Goal: Information Seeking & Learning: Learn about a topic

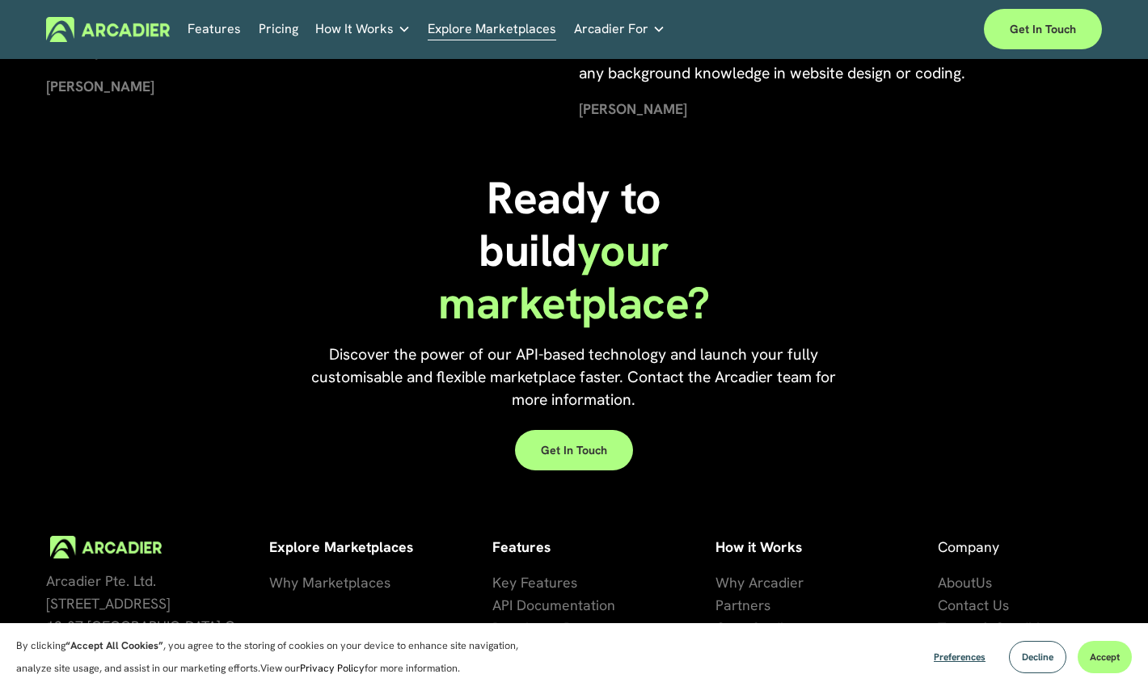
scroll to position [3285, 0]
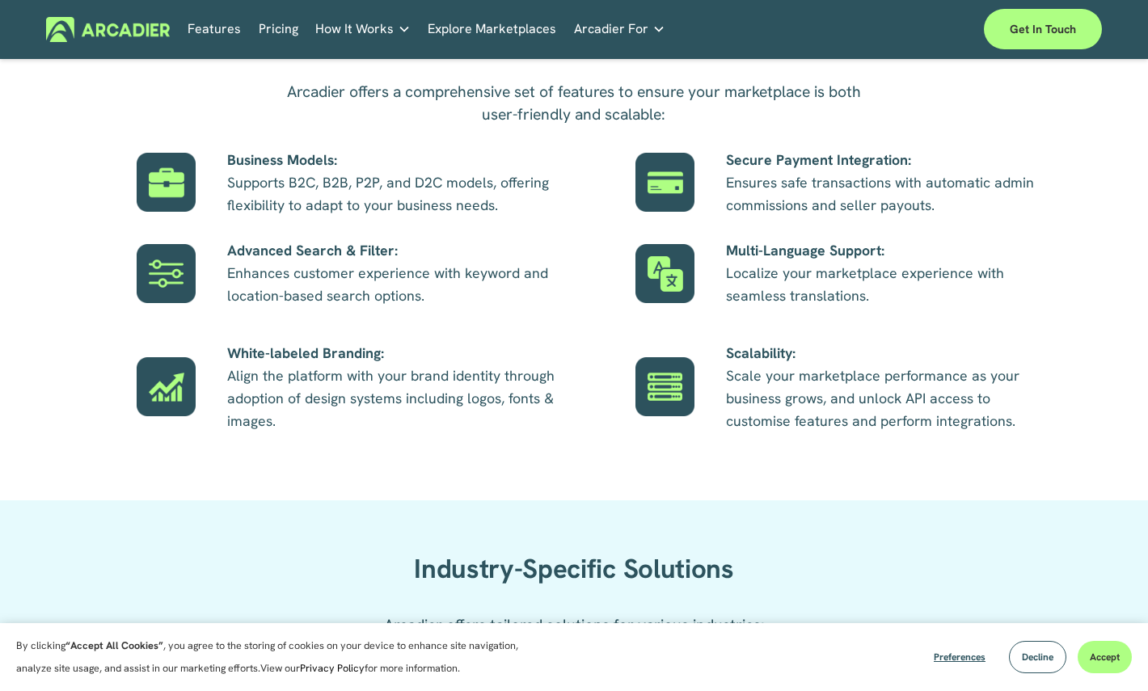
scroll to position [952, 0]
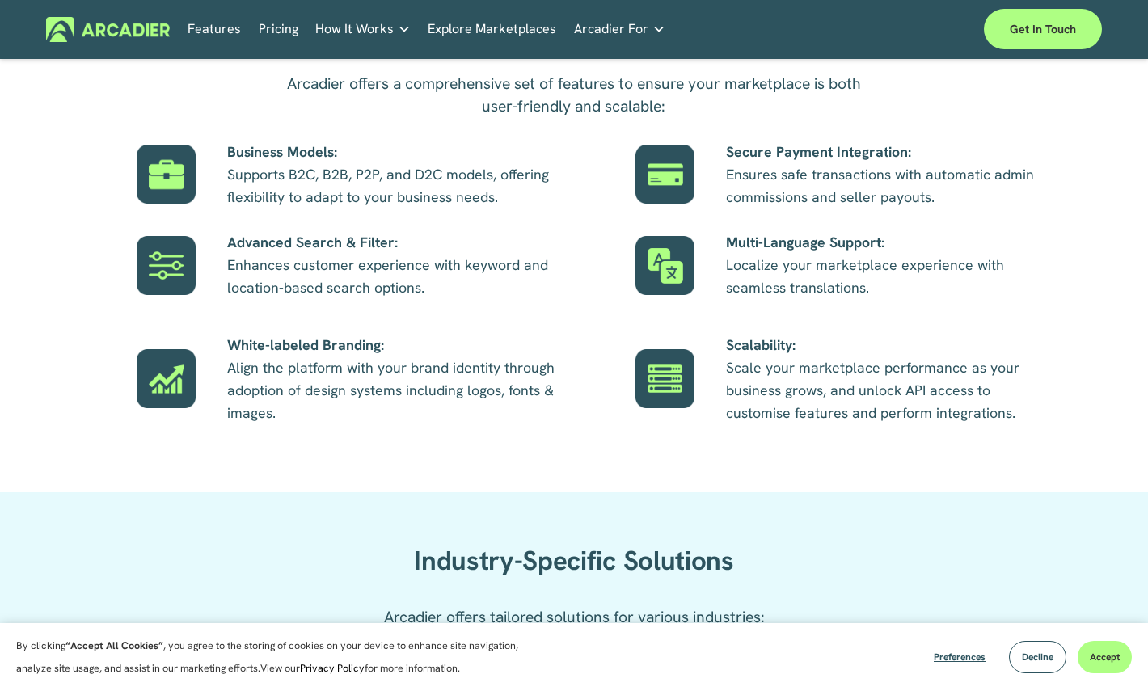
click at [271, 22] on link "Pricing" at bounding box center [279, 29] width 40 height 25
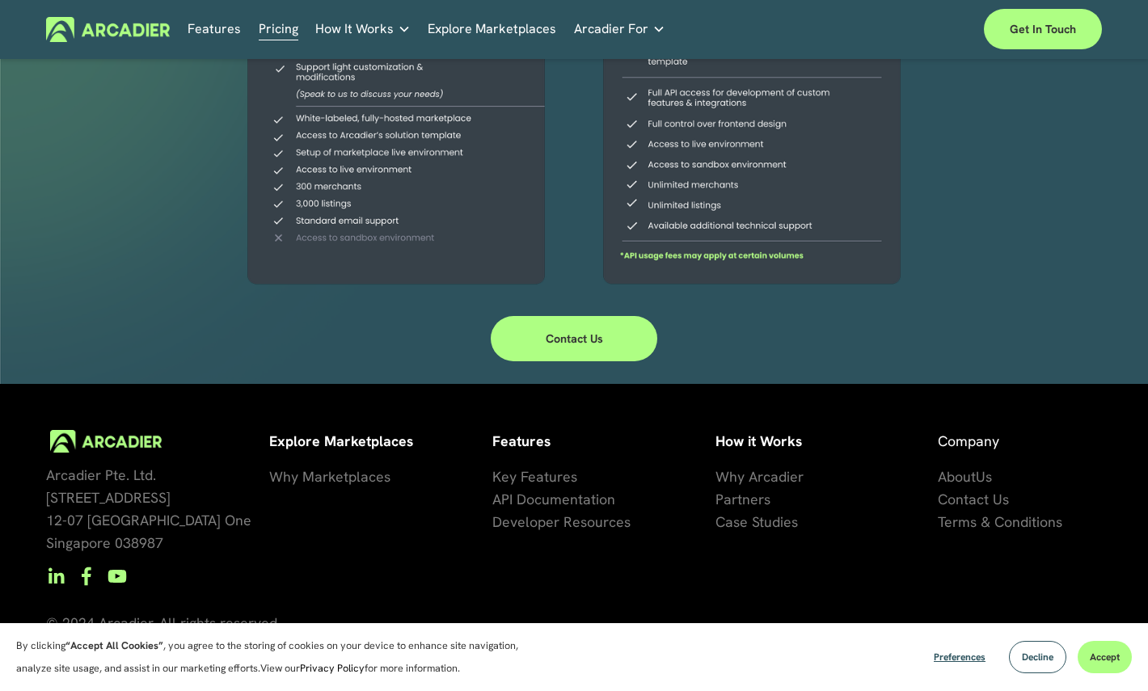
scroll to position [458, 0]
